Goal: Check status: Check status

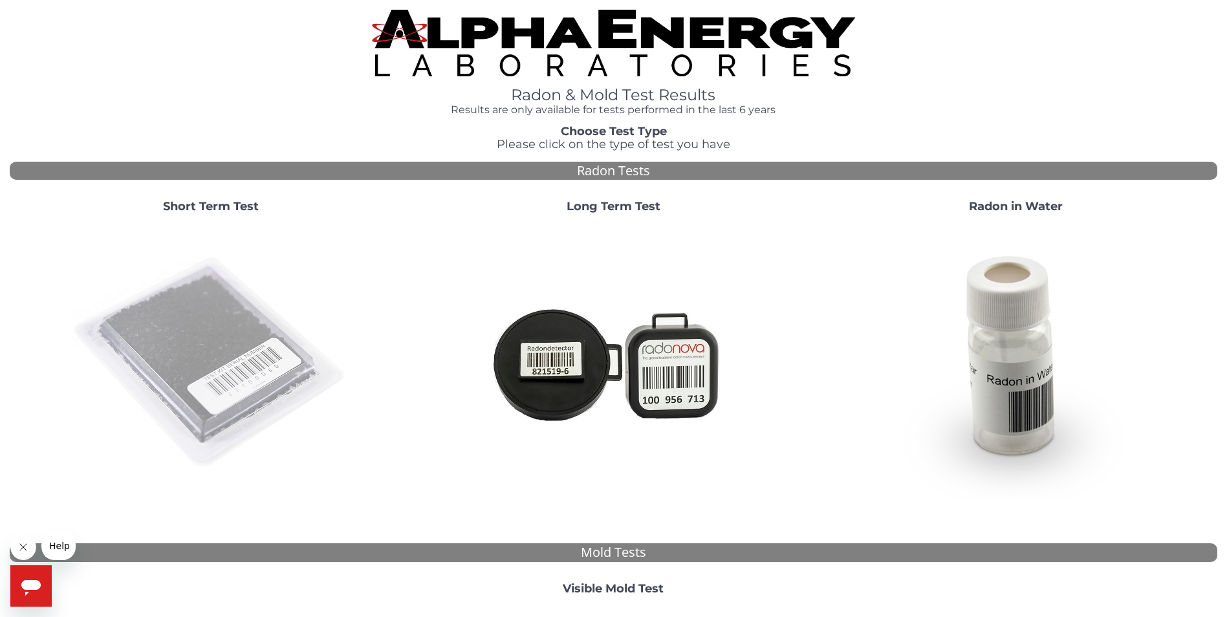
click at [230, 332] on img at bounding box center [211, 363] width 278 height 278
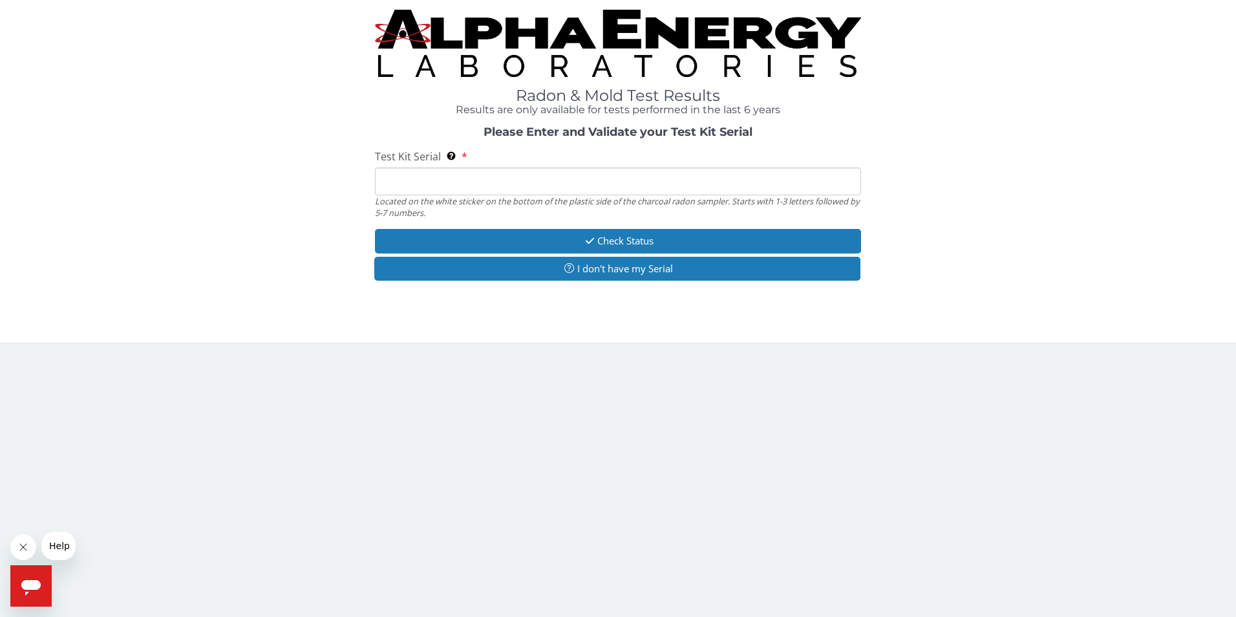
click at [393, 188] on input "Test Kit Serial Located on the white sticker on the bottom of the plastic side …" at bounding box center [618, 181] width 487 height 28
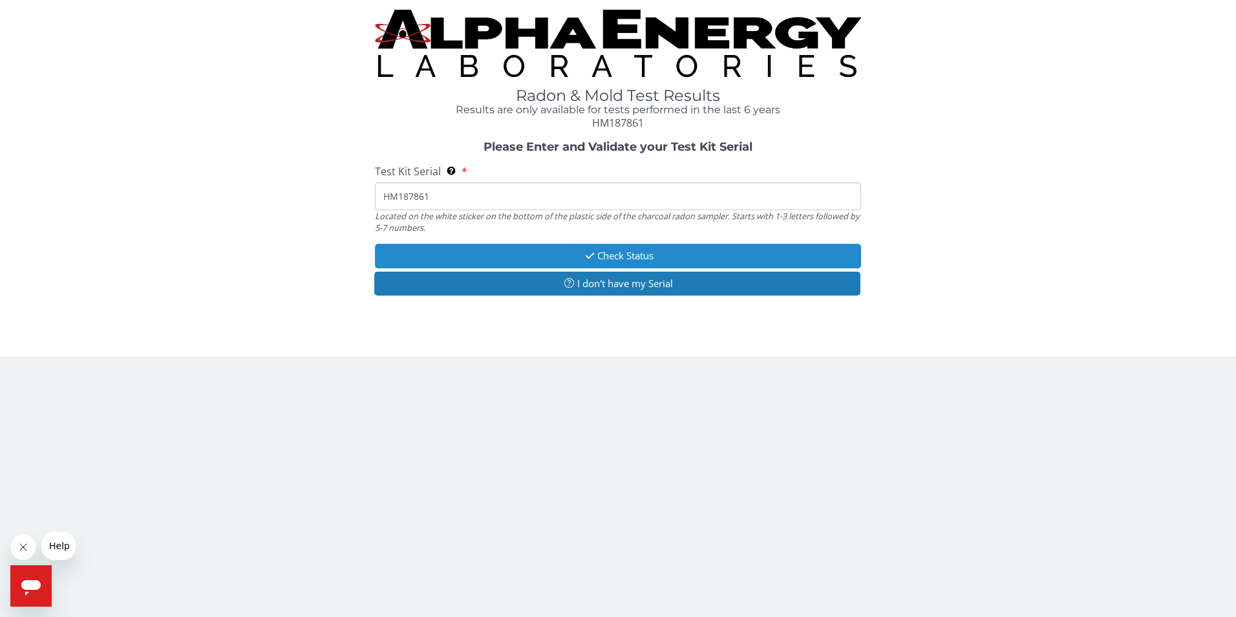
type input "HM187861"
click at [611, 254] on button "Check Status" at bounding box center [618, 256] width 487 height 24
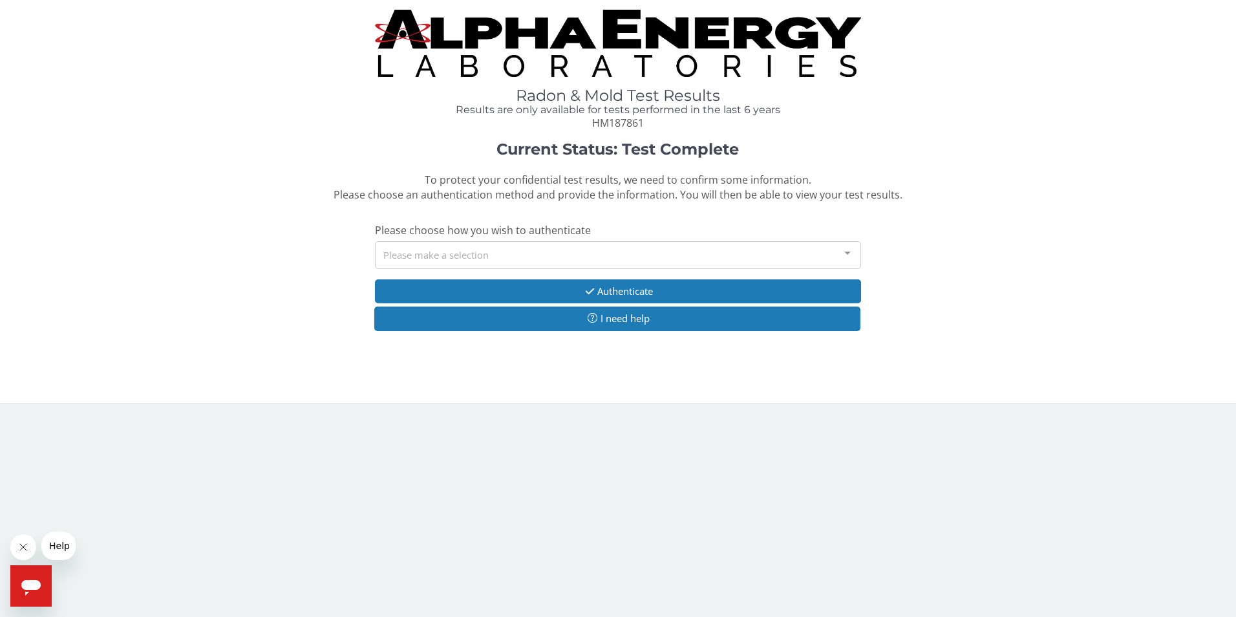
click at [852, 253] on div at bounding box center [848, 254] width 26 height 25
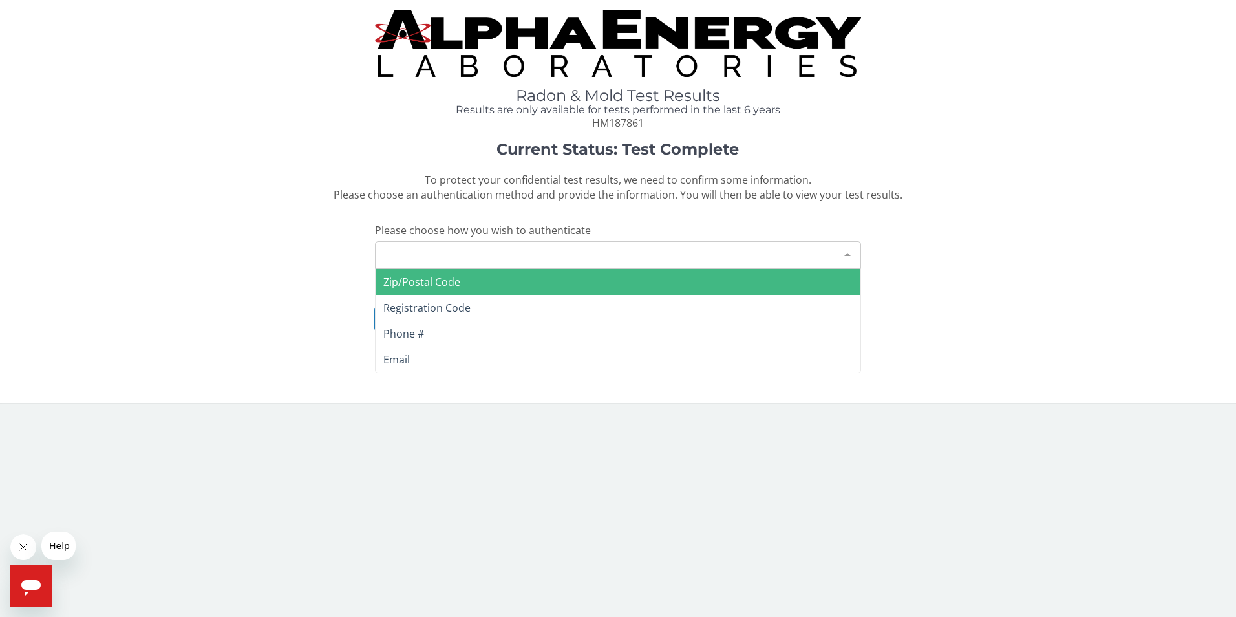
click at [444, 278] on span "Zip/Postal Code" at bounding box center [421, 282] width 77 height 14
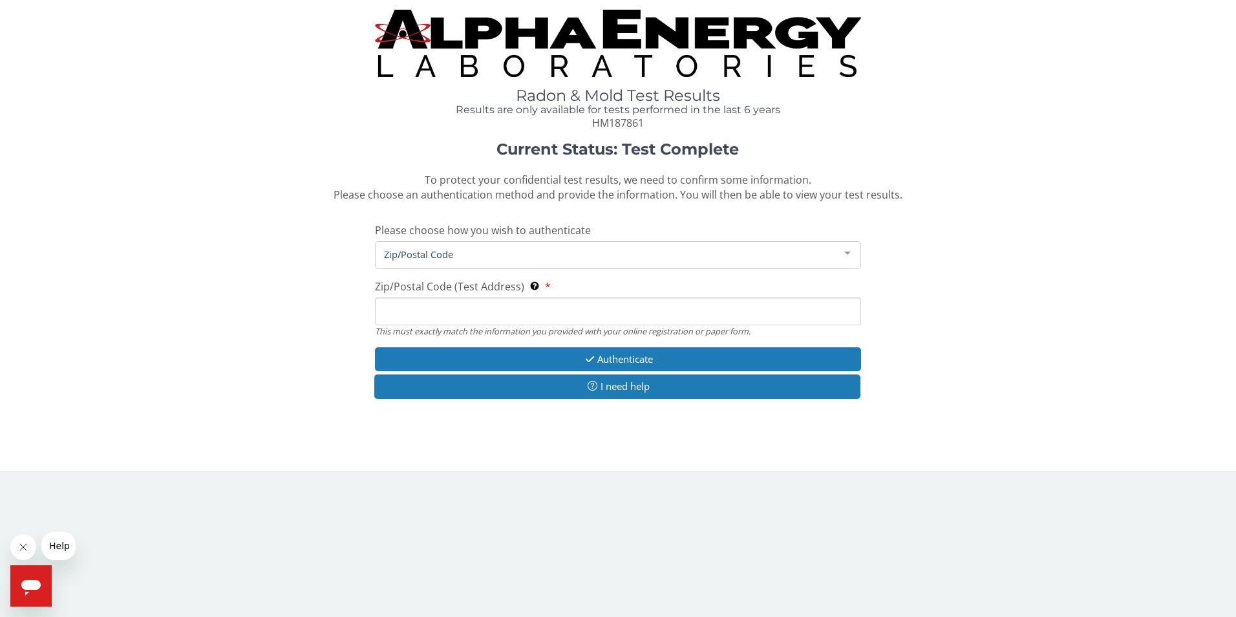
click at [456, 310] on input "Zip/Postal Code (Test Address) This must exactly match the information you prov…" at bounding box center [618, 311] width 487 height 28
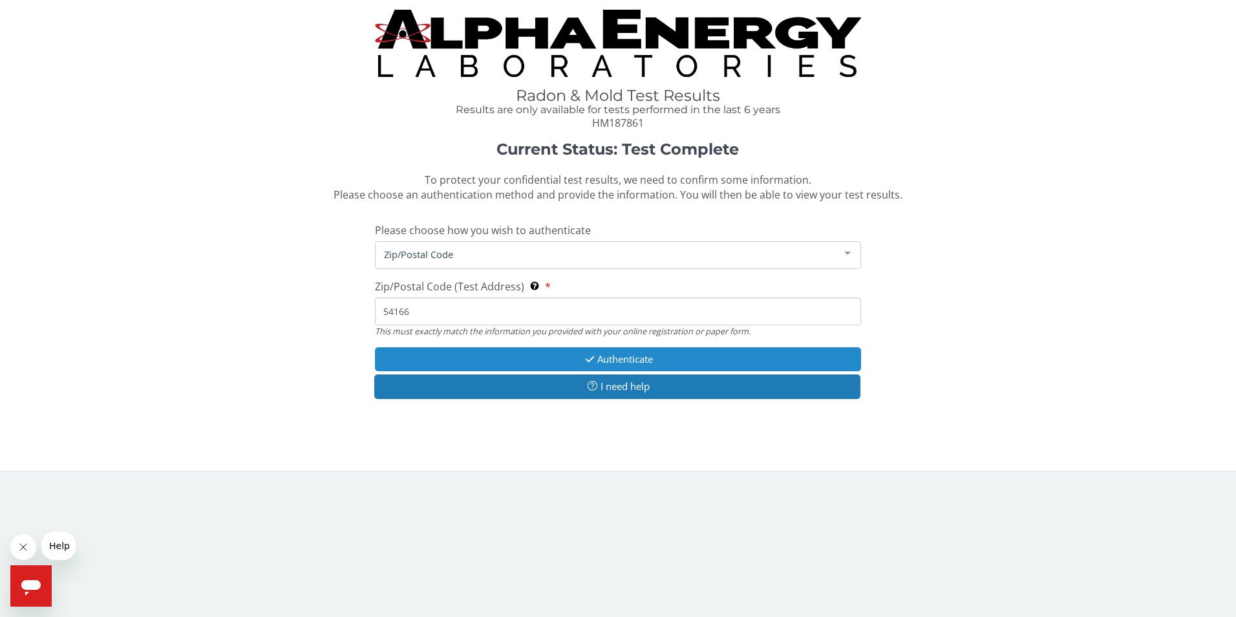
type input "54166"
click at [604, 361] on button "Authenticate" at bounding box center [618, 359] width 487 height 24
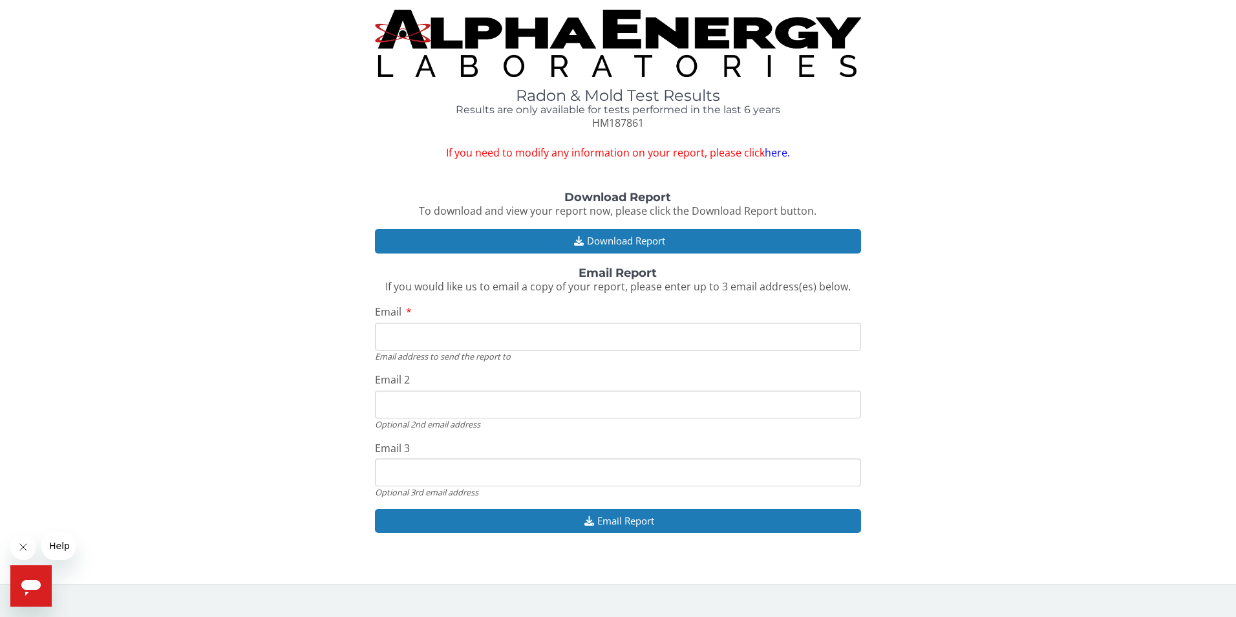
click at [499, 325] on input "Email" at bounding box center [618, 337] width 487 height 28
type input "[EMAIL_ADDRESS][DOMAIN_NAME]"
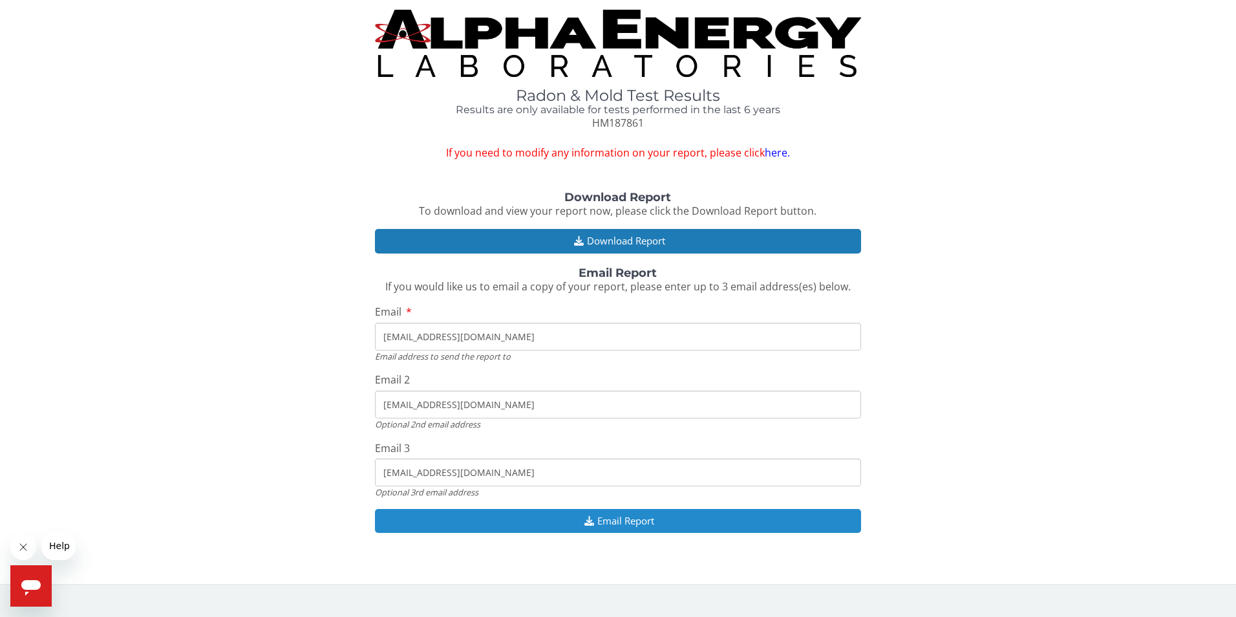
click at [582, 524] on icon "button" at bounding box center [589, 521] width 16 height 10
